Goal: Find specific page/section: Find specific page/section

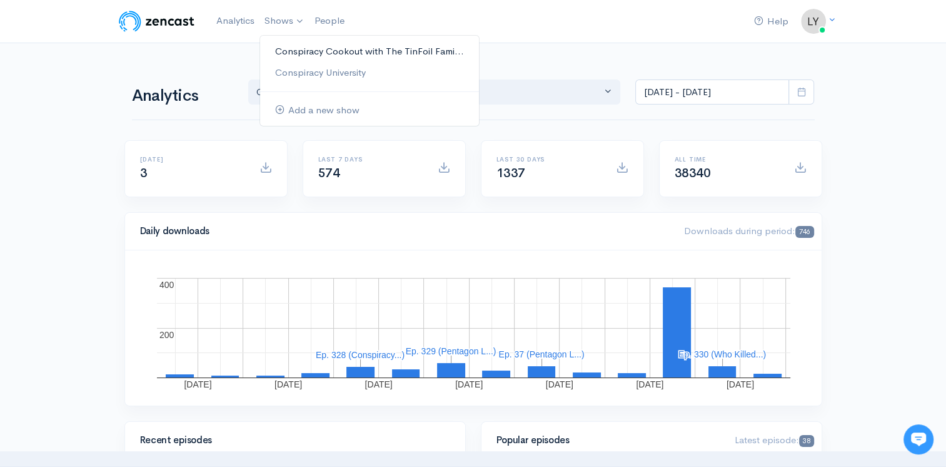
click at [300, 46] on link "Conspiracy Cookout with The TinFoil Fami..." at bounding box center [369, 52] width 219 height 22
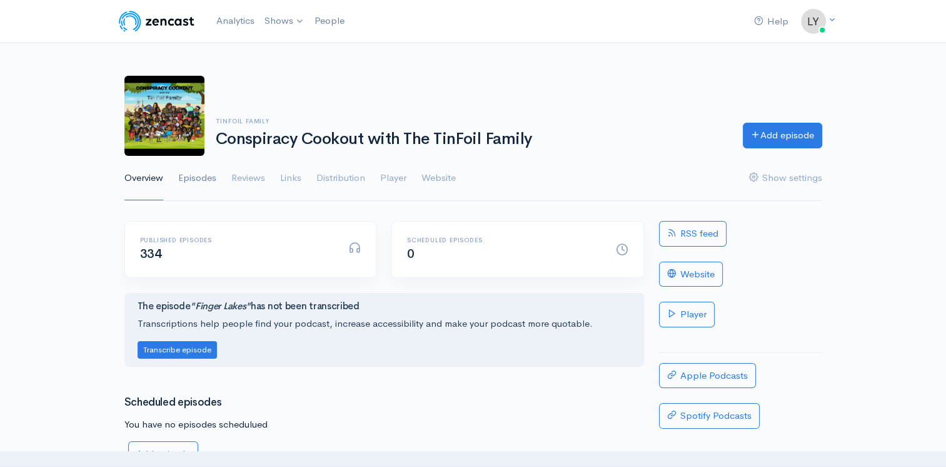
click at [201, 172] on link "Episodes" at bounding box center [197, 178] width 38 height 45
